Goal: Information Seeking & Learning: Get advice/opinions

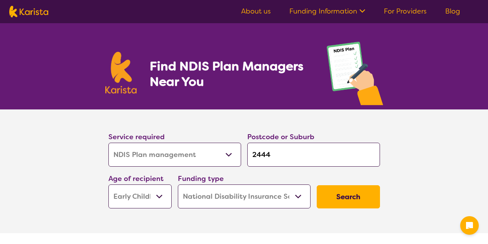
select select "NDIS Plan management"
select select "EC"
select select "NDIS"
select select "NDIS Plan management"
select select "EC"
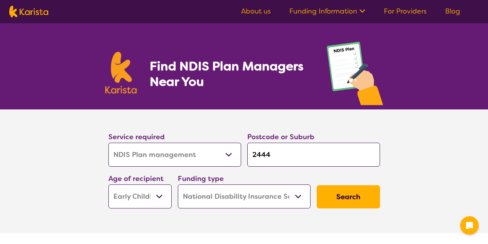
select select "NDIS"
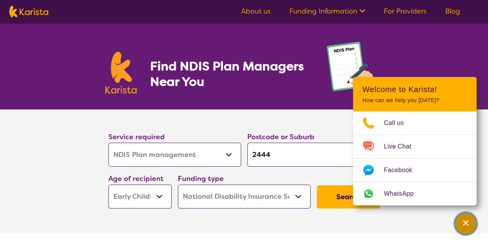
click at [468, 222] on icon "Channel Menu" at bounding box center [466, 222] width 8 height 8
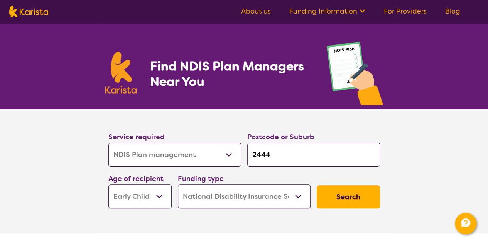
click at [356, 193] on button "Search" at bounding box center [348, 196] width 63 height 23
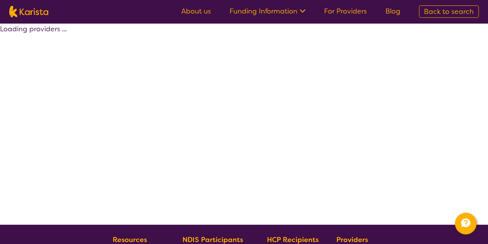
select select "by_score"
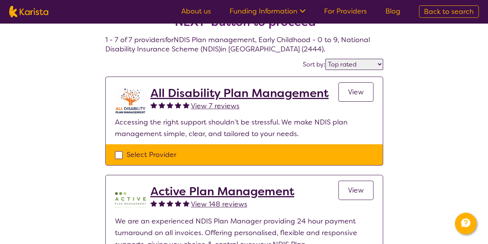
scroll to position [39, 0]
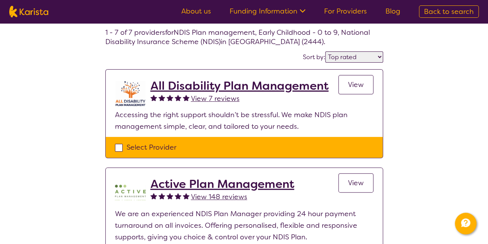
click at [215, 98] on span "View 7 reviews" at bounding box center [215, 98] width 49 height 9
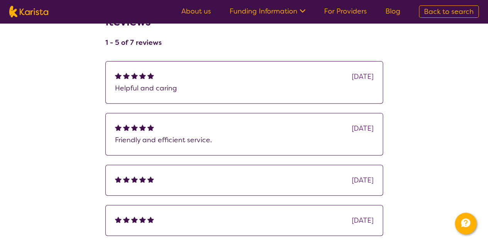
scroll to position [116, 0]
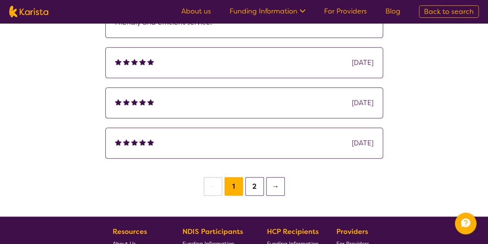
click at [253, 189] on button "2" at bounding box center [255, 186] width 19 height 19
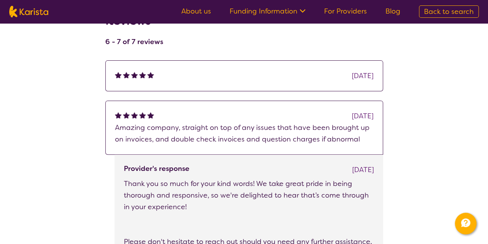
scroll to position [77, 0]
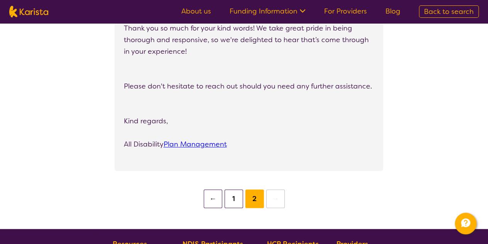
click at [236, 200] on button "1" at bounding box center [234, 198] width 19 height 19
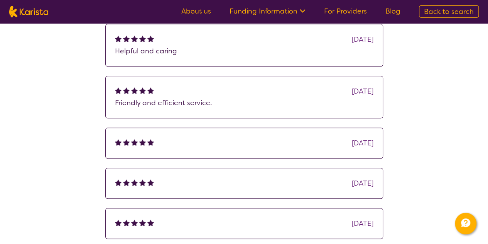
scroll to position [154, 0]
